Goal: Use online tool/utility: Utilize a website feature to perform a specific function

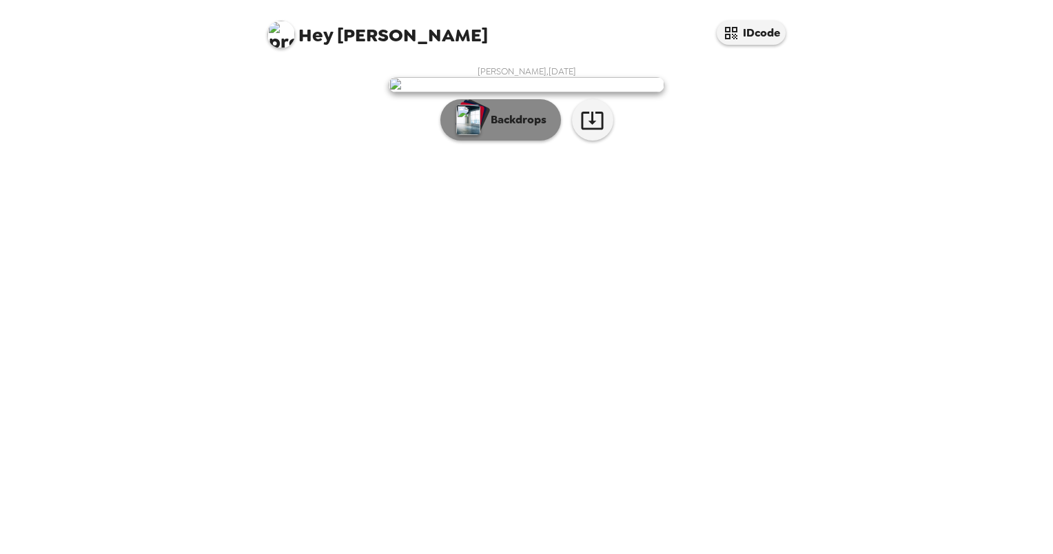
click at [522, 128] on p "Backdrops" at bounding box center [515, 120] width 63 height 17
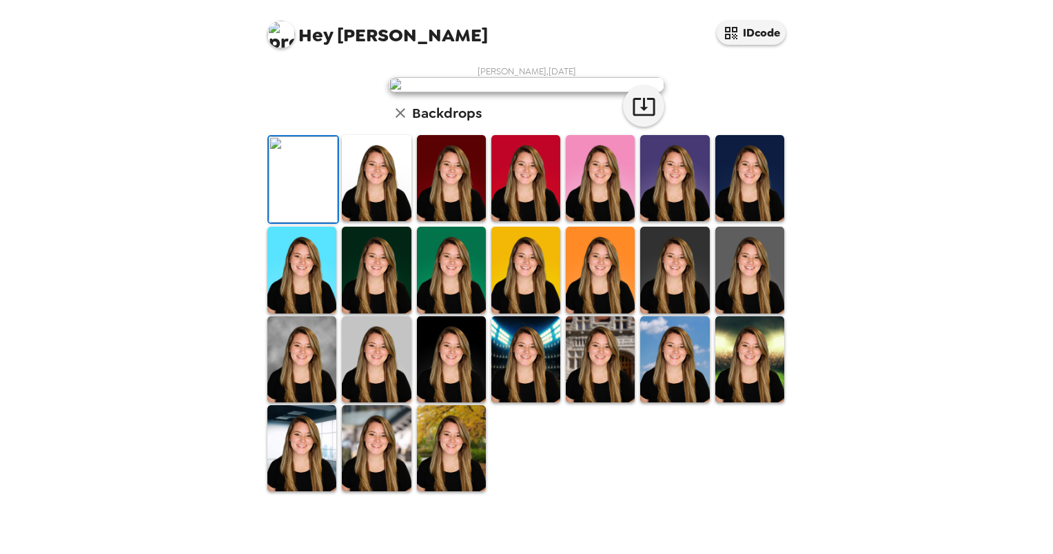
click at [380, 221] on img at bounding box center [376, 178] width 69 height 86
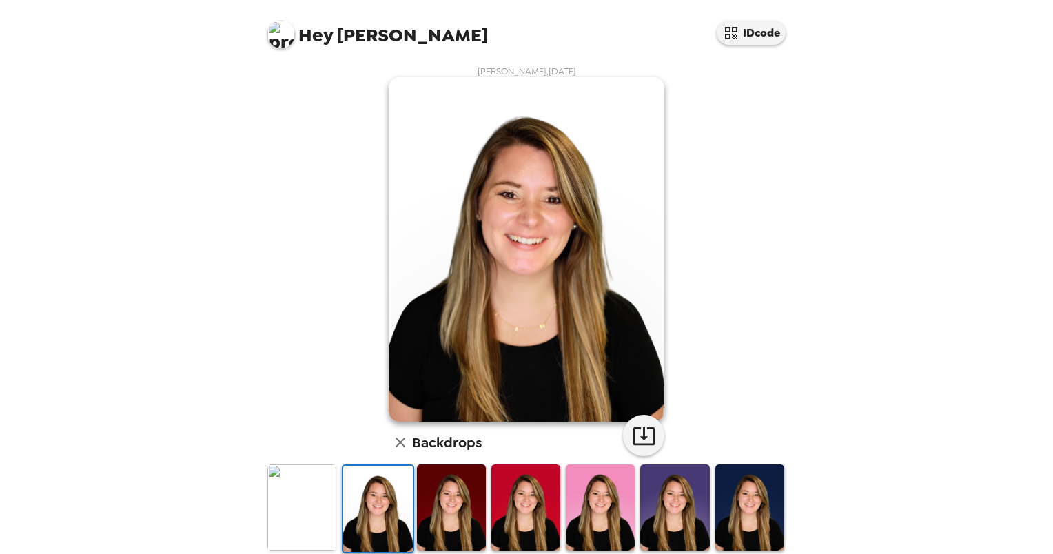
click at [436, 496] on img at bounding box center [451, 507] width 69 height 86
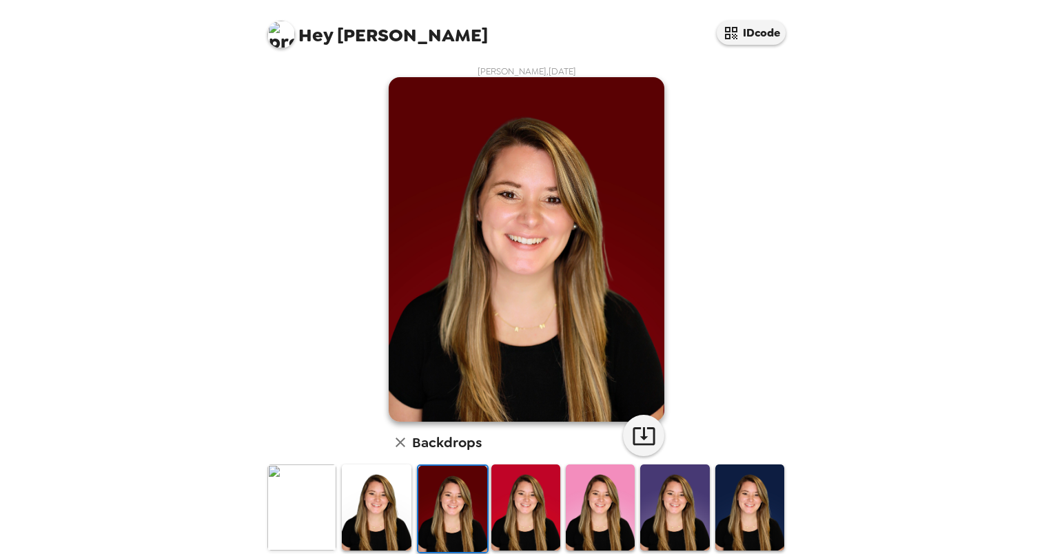
click at [504, 505] on img at bounding box center [525, 507] width 69 height 86
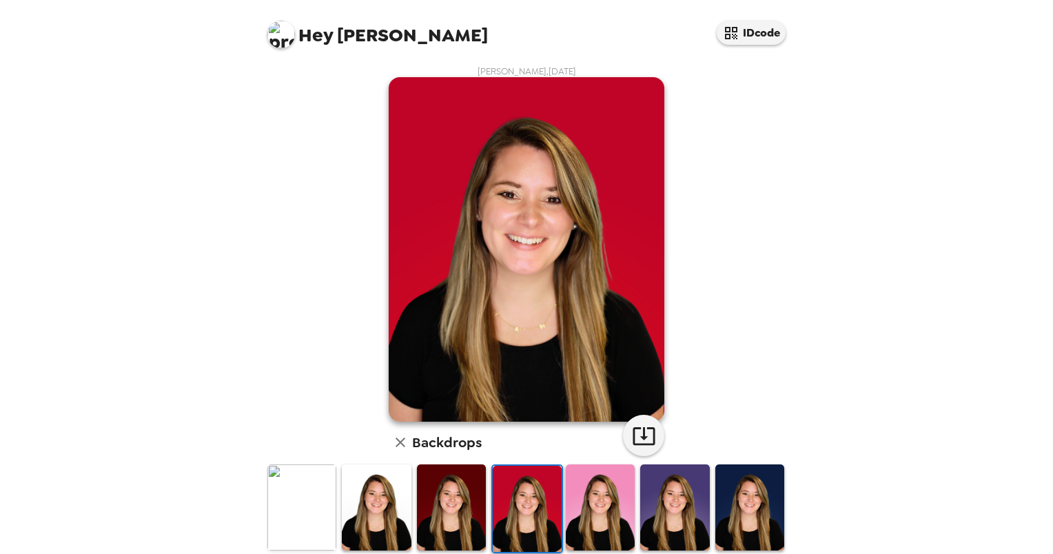
click at [570, 508] on img at bounding box center [600, 507] width 69 height 86
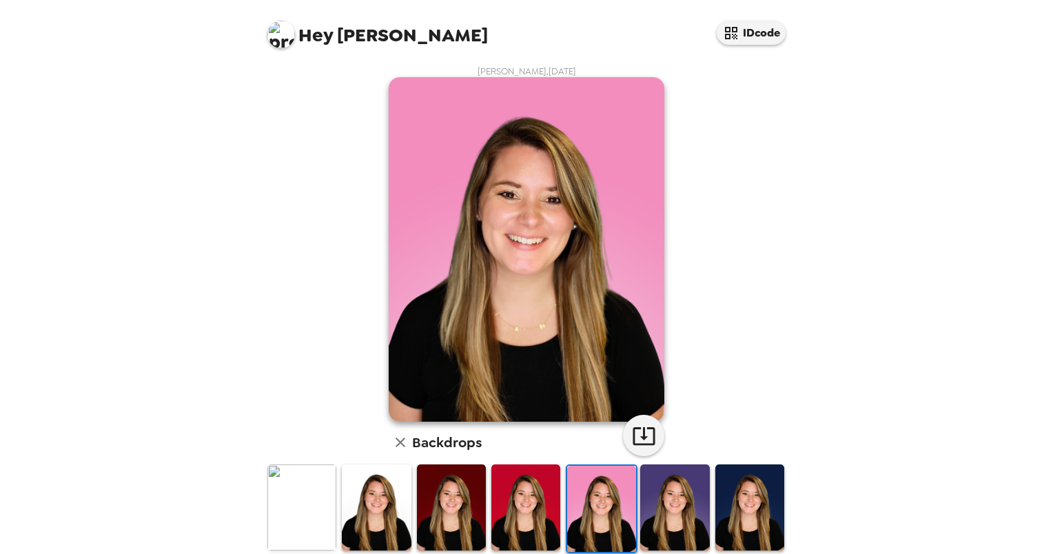
click at [663, 506] on img at bounding box center [674, 507] width 69 height 86
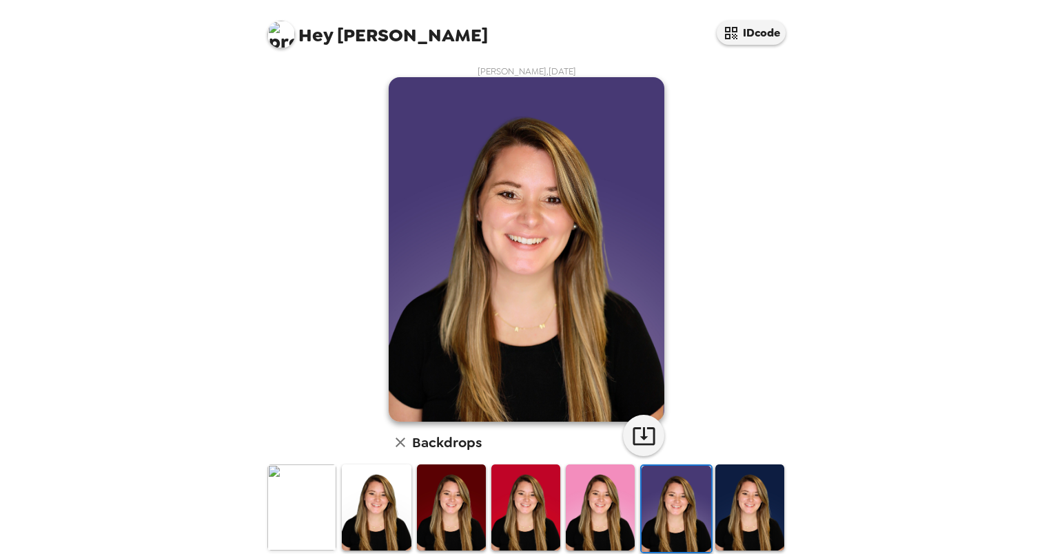
click at [741, 490] on img at bounding box center [749, 507] width 69 height 86
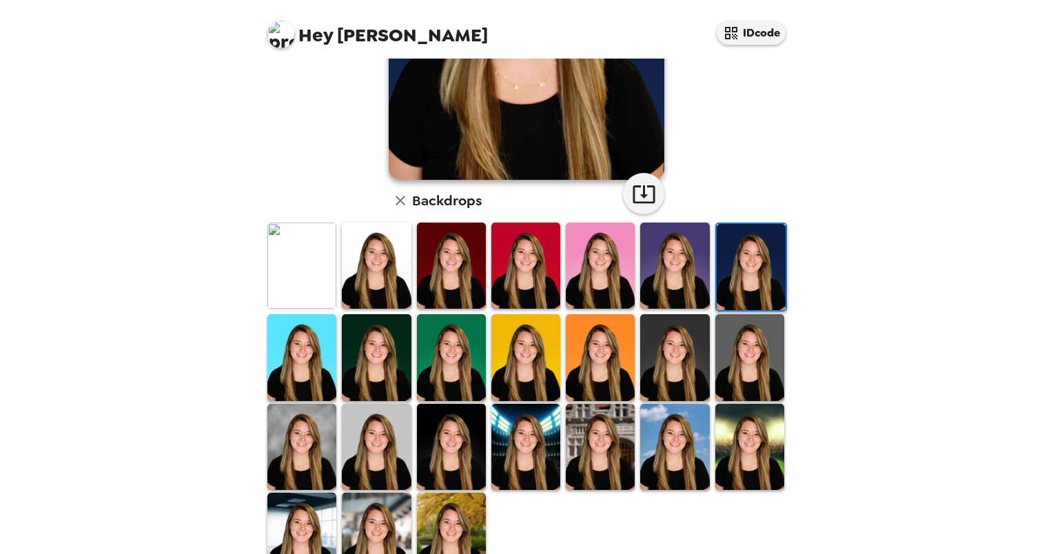
scroll to position [281, 0]
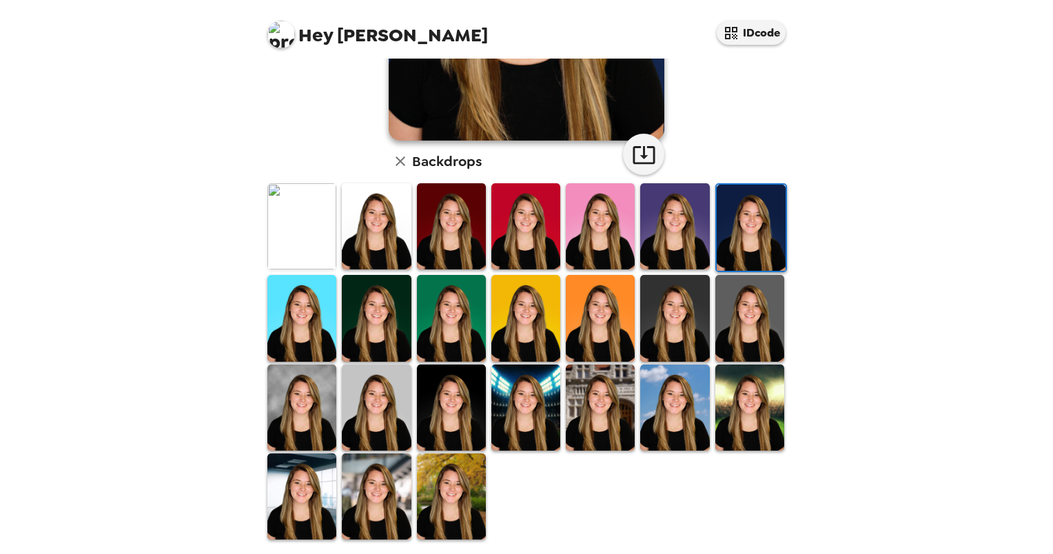
click at [357, 473] on img at bounding box center [376, 496] width 69 height 86
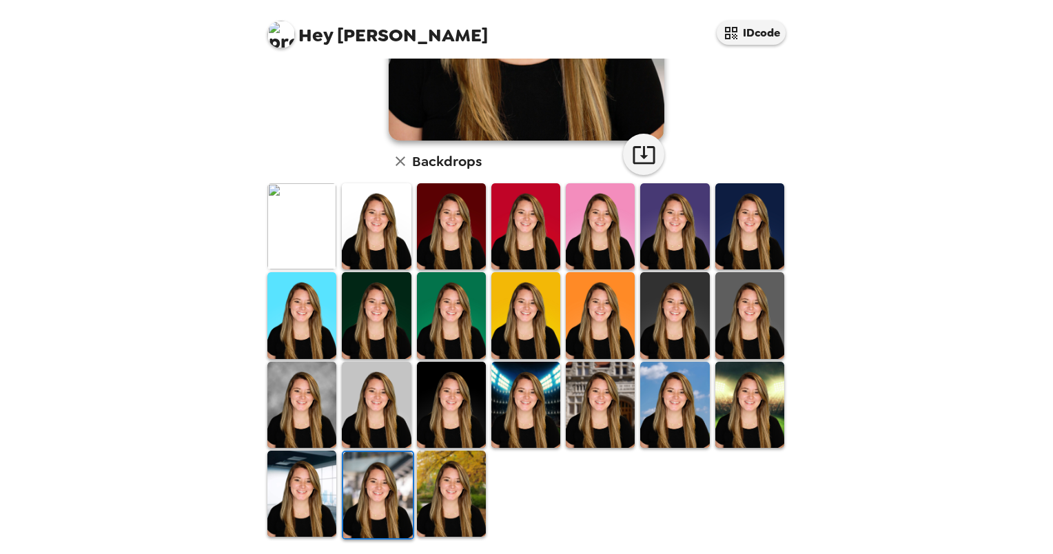
click at [314, 500] on img at bounding box center [301, 494] width 69 height 86
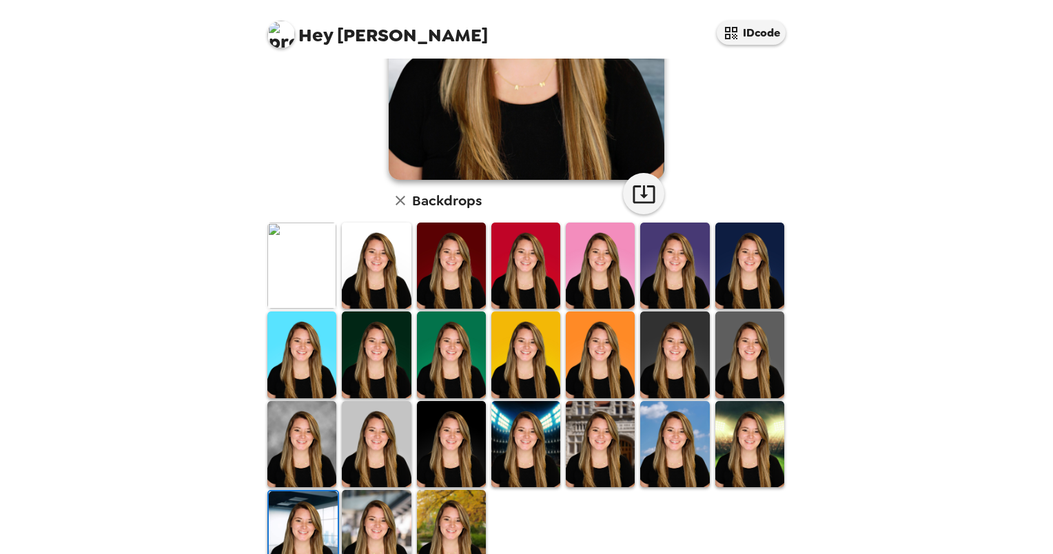
scroll to position [241, 0]
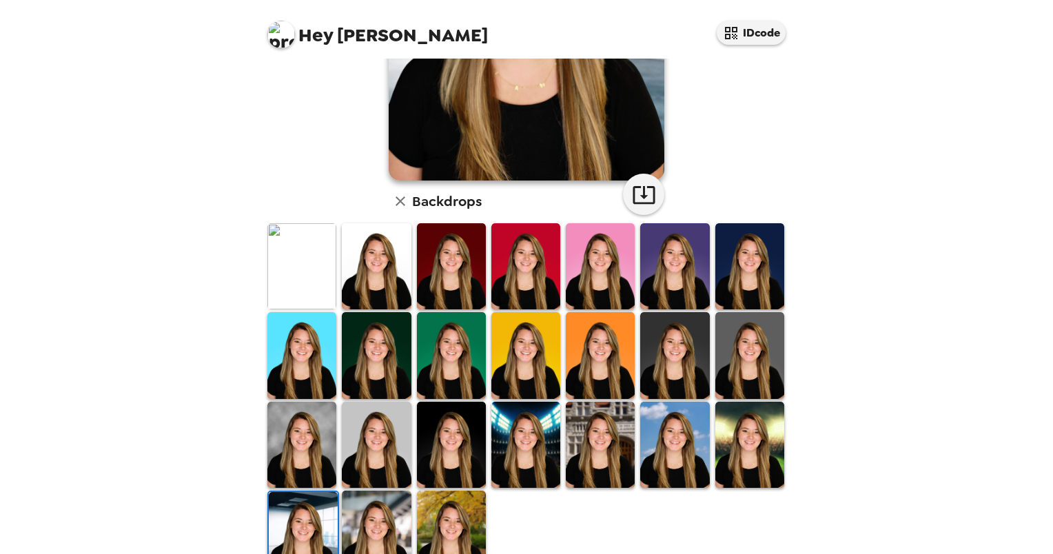
click at [685, 425] on img at bounding box center [674, 445] width 69 height 86
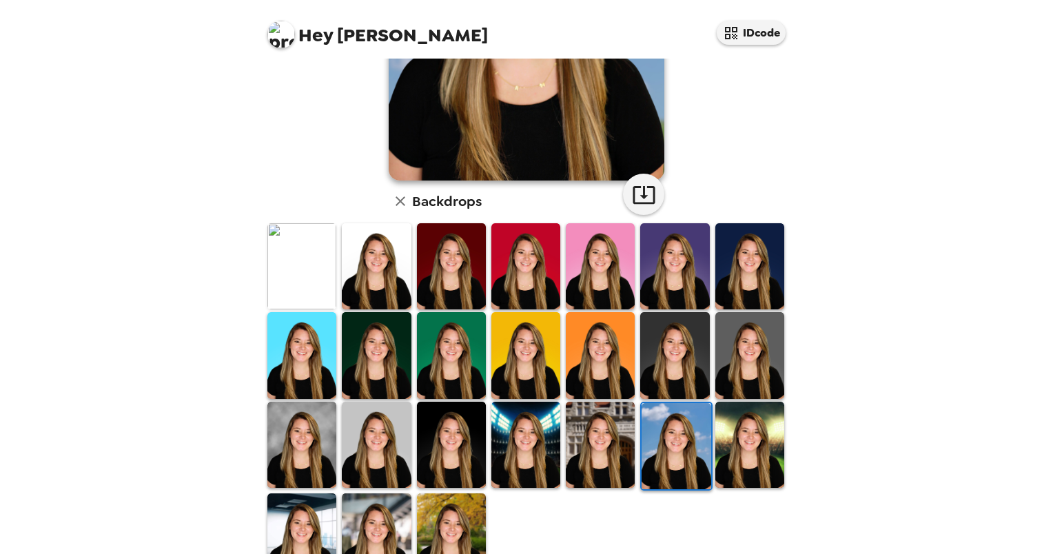
click at [592, 436] on img at bounding box center [600, 445] width 69 height 86
